Goal: Task Accomplishment & Management: Manage account settings

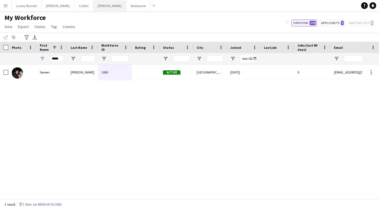
click at [93, 7] on button "[PERSON_NAME]" at bounding box center [109, 5] width 33 height 11
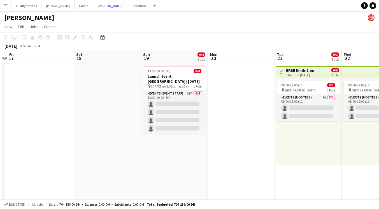
scroll to position [0, 203]
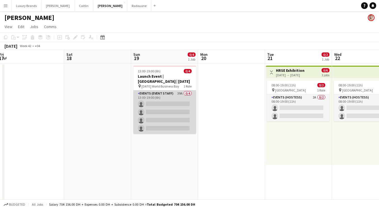
click at [175, 96] on app-card-role "Events (Event Staff) 39A 0/4 13:00-19:00 (6h) single-neutral-actions single-neu…" at bounding box center [164, 111] width 63 height 43
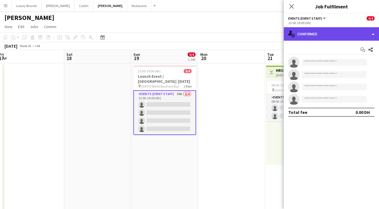
click at [322, 35] on div "single-neutral-actions-check-2 Confirmed" at bounding box center [331, 33] width 95 height 13
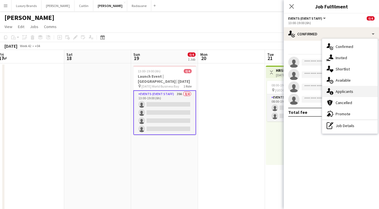
click at [346, 88] on div "single-neutral-actions-information Applicants" at bounding box center [349, 91] width 55 height 11
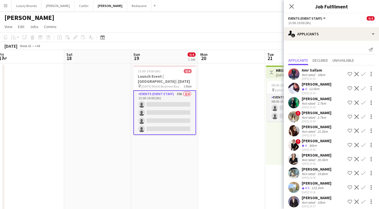
click at [349, 88] on app-icon "Shortlist crew" at bounding box center [349, 88] width 4 height 4
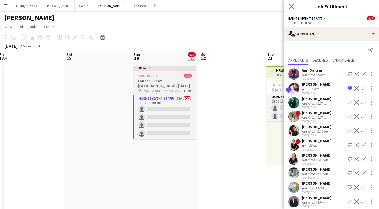
click at [156, 80] on h3 "Launch Event | [GEOGRAPHIC_DATA] | [DATE]" at bounding box center [164, 83] width 63 height 10
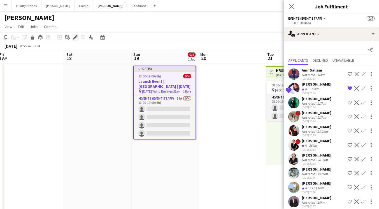
click at [76, 35] on div "Edit" at bounding box center [75, 37] width 7 height 7
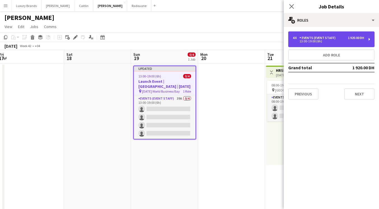
click at [309, 38] on div "Events (Event Staff)" at bounding box center [318, 38] width 38 height 4
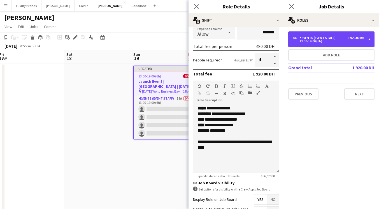
scroll to position [111, 0]
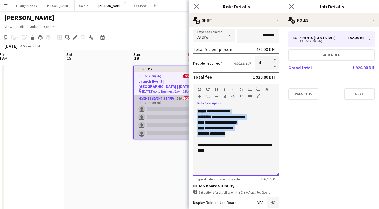
drag, startPoint x: 238, startPoint y: 133, endPoint x: 176, endPoint y: 106, distance: 67.9
click at [176, 106] on body "Menu Boards Boards Boards All jobs Status Workforce Workforce My Workforce Recr…" at bounding box center [189, 167] width 379 height 335
copy div "**********"
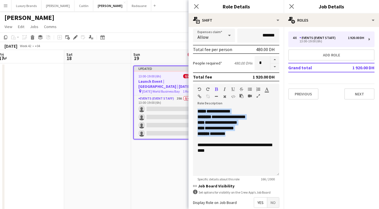
click at [101, 107] on app-date-cell at bounding box center [97, 194] width 67 height 262
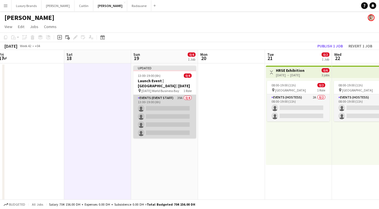
click at [175, 103] on app-card-role "Events (Event Staff) 39A 0/4 13:00-19:00 (6h) single-neutral-actions single-neu…" at bounding box center [164, 116] width 63 height 43
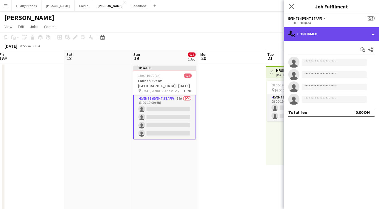
click at [332, 27] on div "single-neutral-actions-check-2 Confirmed" at bounding box center [331, 33] width 95 height 13
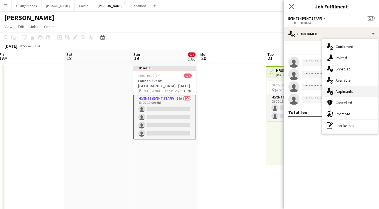
click at [342, 90] on span "Applicants" at bounding box center [344, 91] width 18 height 5
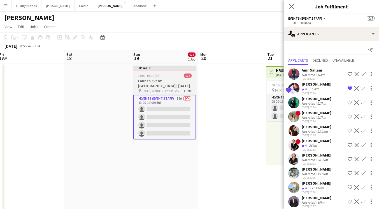
click at [161, 90] on span "[DATE] World Business Bay" at bounding box center [160, 90] width 38 height 4
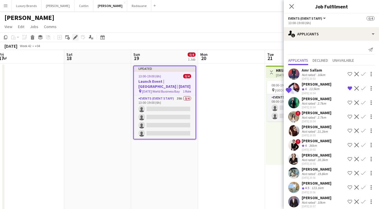
click at [74, 38] on icon at bounding box center [75, 37] width 3 height 3
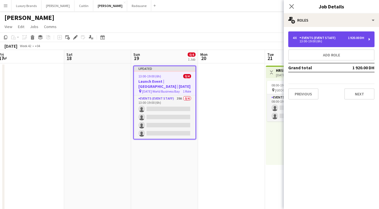
click at [320, 40] on div "13:00-19:00 (6h)" at bounding box center [327, 41] width 71 height 3
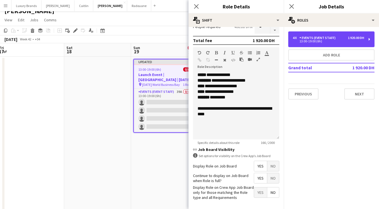
scroll to position [147, 0]
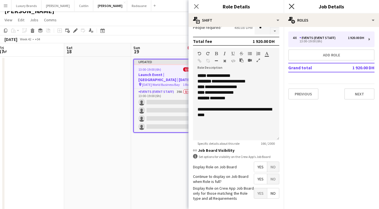
click at [293, 8] on icon at bounding box center [291, 6] width 5 height 5
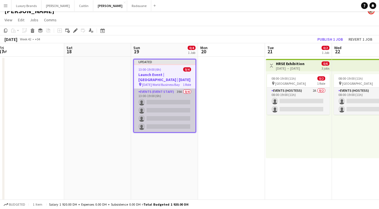
click at [170, 101] on app-card-role "Events (Event Staff) 39A 0/4 13:00-19:00 (6h) single-neutral-actions single-neu…" at bounding box center [165, 109] width 62 height 43
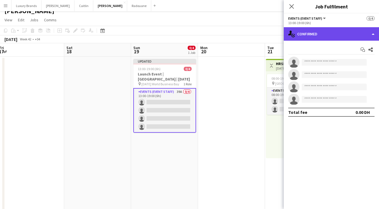
click at [315, 29] on div "single-neutral-actions-check-2 Confirmed" at bounding box center [331, 33] width 95 height 13
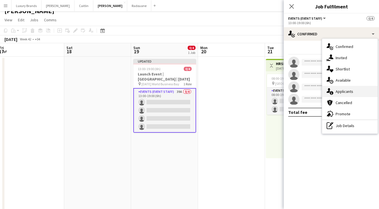
click at [339, 96] on div "single-neutral-actions-information Applicants" at bounding box center [349, 91] width 55 height 11
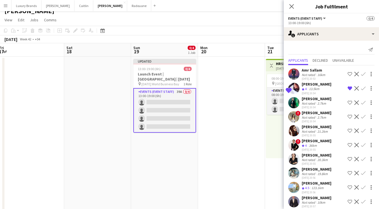
click at [357, 74] on app-icon "Decline" at bounding box center [356, 74] width 4 height 4
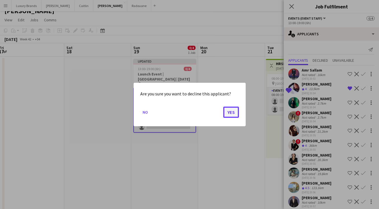
click at [227, 112] on button "Yes" at bounding box center [231, 111] width 16 height 11
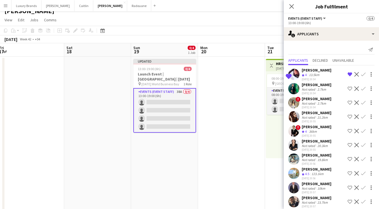
click at [355, 87] on app-icon "Decline" at bounding box center [356, 88] width 4 height 4
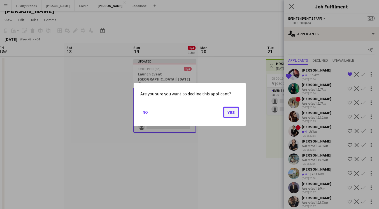
click at [234, 111] on button "Yes" at bounding box center [231, 111] width 16 height 11
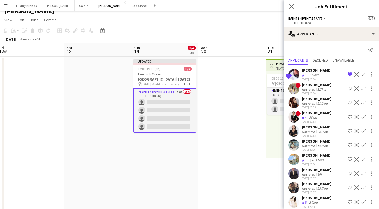
scroll to position [27, 0]
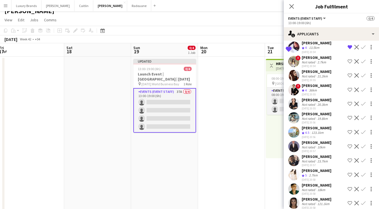
click at [357, 130] on app-icon "Decline" at bounding box center [356, 132] width 4 height 4
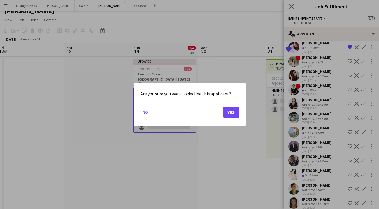
scroll to position [0, 0]
click at [232, 111] on button "Yes" at bounding box center [231, 111] width 16 height 11
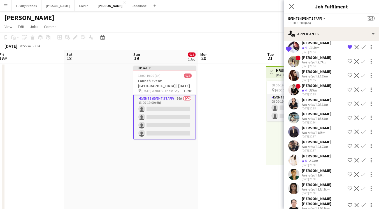
scroll to position [7, 0]
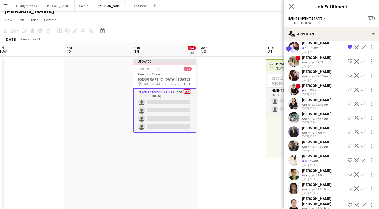
click at [357, 132] on app-icon "Decline" at bounding box center [356, 131] width 4 height 4
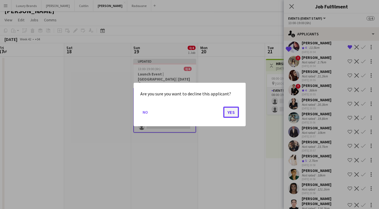
click at [234, 113] on button "Yes" at bounding box center [231, 111] width 16 height 11
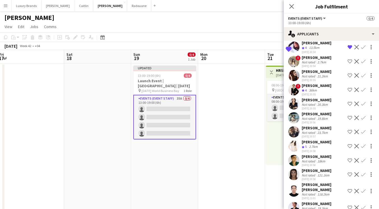
scroll to position [7, 0]
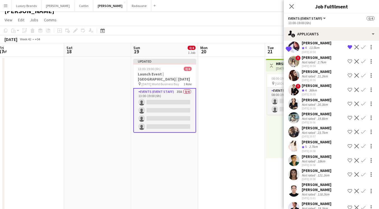
click at [355, 134] on app-icon "Decline" at bounding box center [356, 131] width 4 height 4
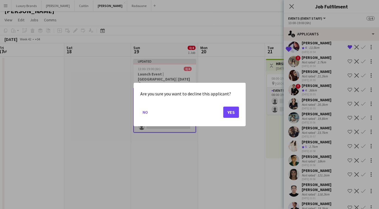
scroll to position [0, 0]
click at [230, 111] on button "Yes" at bounding box center [231, 111] width 16 height 11
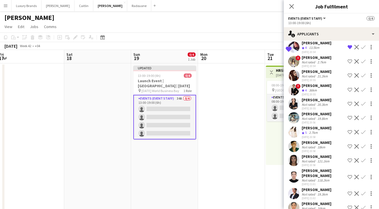
scroll to position [7, 0]
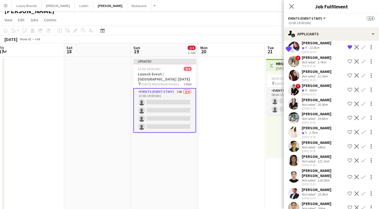
click at [357, 146] on app-icon "Decline" at bounding box center [356, 146] width 4 height 4
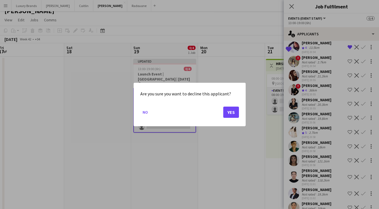
scroll to position [0, 0]
click at [228, 113] on button "Yes" at bounding box center [231, 111] width 16 height 11
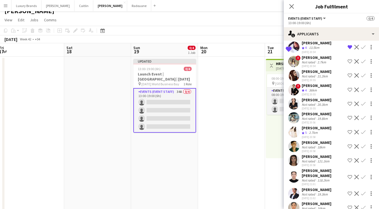
scroll to position [7, 0]
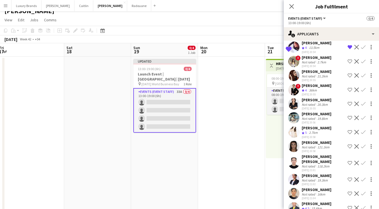
click at [356, 160] on app-icon "Decline" at bounding box center [356, 162] width 4 height 4
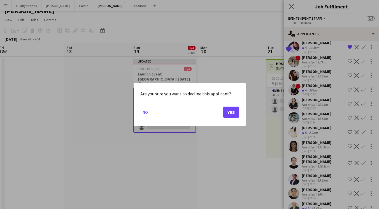
scroll to position [0, 0]
click at [233, 113] on button "Yes" at bounding box center [231, 111] width 16 height 11
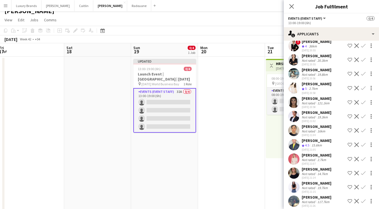
scroll to position [72, 0]
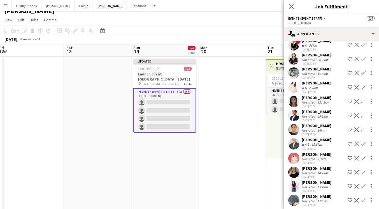
click at [356, 143] on app-icon "Decline" at bounding box center [356, 143] width 4 height 4
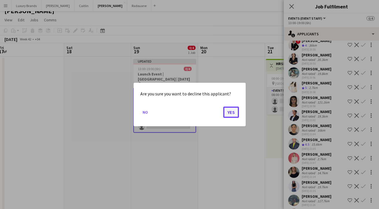
click at [235, 110] on button "Yes" at bounding box center [231, 111] width 16 height 11
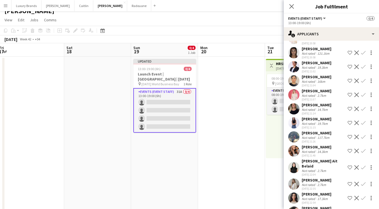
scroll to position [122, 0]
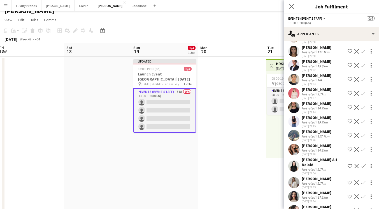
click at [354, 134] on app-icon "Decline" at bounding box center [356, 135] width 4 height 4
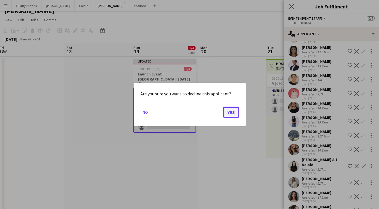
click at [236, 111] on button "Yes" at bounding box center [231, 111] width 16 height 11
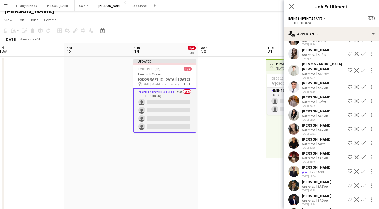
scroll to position [278, 0]
click at [357, 169] on app-icon "Decline" at bounding box center [356, 171] width 4 height 4
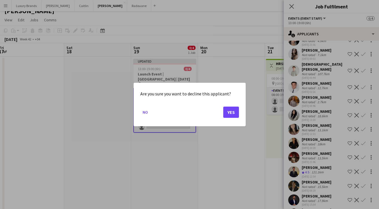
scroll to position [0, 0]
click at [229, 113] on button "Yes" at bounding box center [231, 111] width 16 height 11
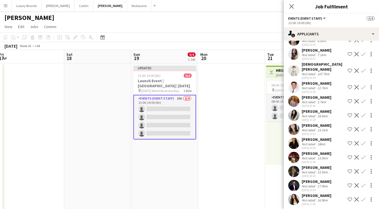
scroll to position [275, 0]
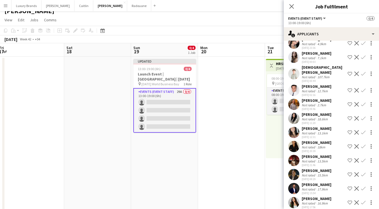
click at [354, 186] on app-icon "Decline" at bounding box center [356, 188] width 4 height 4
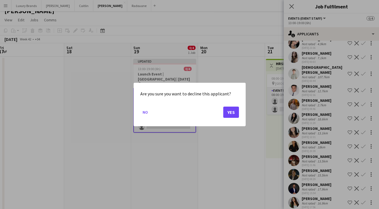
scroll to position [0, 0]
click at [235, 111] on button "Yes" at bounding box center [231, 111] width 16 height 11
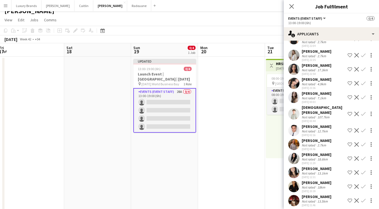
scroll to position [232, 0]
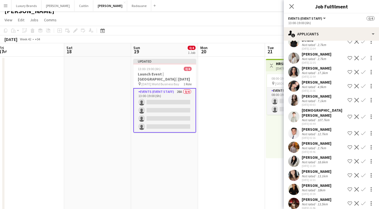
click at [356, 131] on app-icon "Decline" at bounding box center [356, 133] width 4 height 4
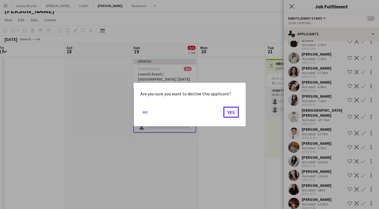
click at [231, 111] on button "Yes" at bounding box center [231, 111] width 16 height 11
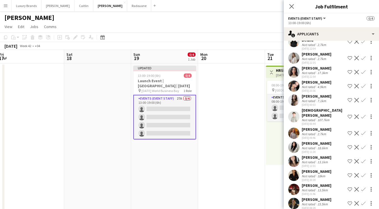
scroll to position [7, 0]
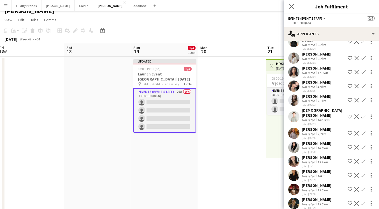
click at [354, 114] on app-icon "Decline" at bounding box center [356, 116] width 4 height 4
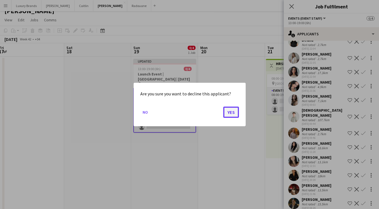
click at [233, 110] on button "Yes" at bounding box center [231, 111] width 16 height 11
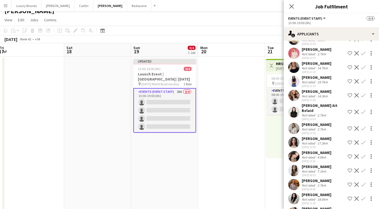
scroll to position [168, 0]
